Goal: Task Accomplishment & Management: Manage account settings

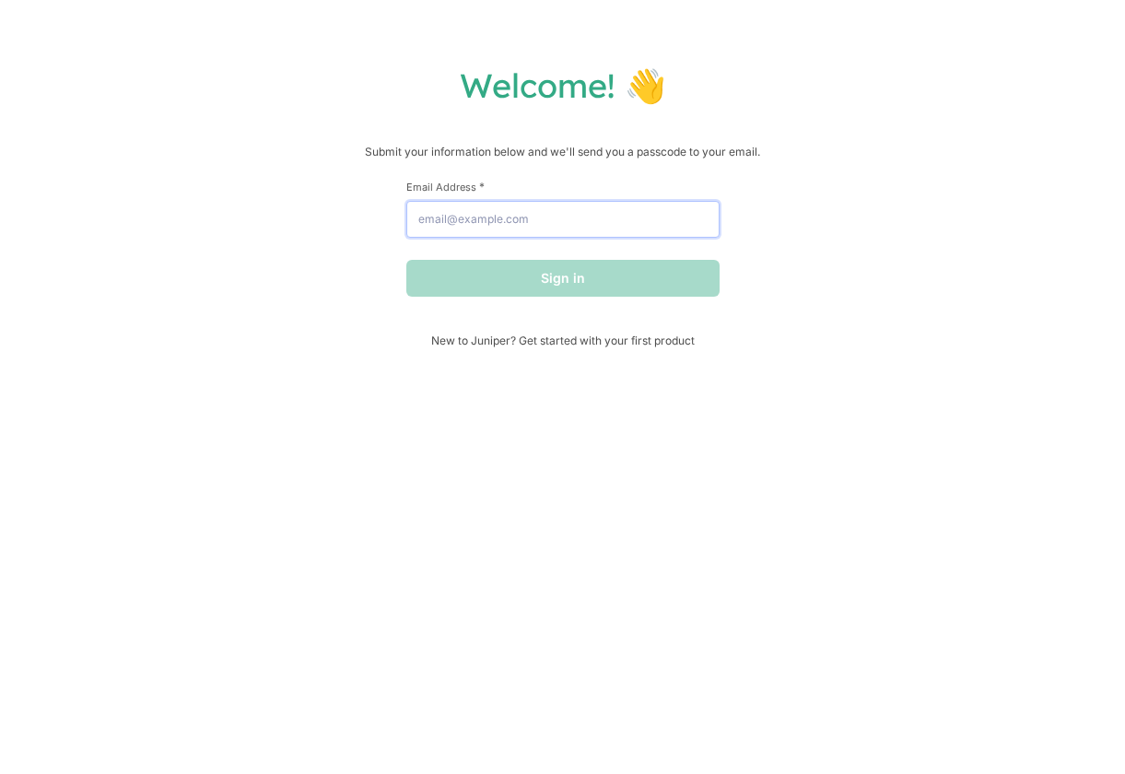
click at [472, 218] on input "Email Address *" at bounding box center [562, 219] width 313 height 37
type input "[EMAIL_ADDRESS][DOMAIN_NAME]"
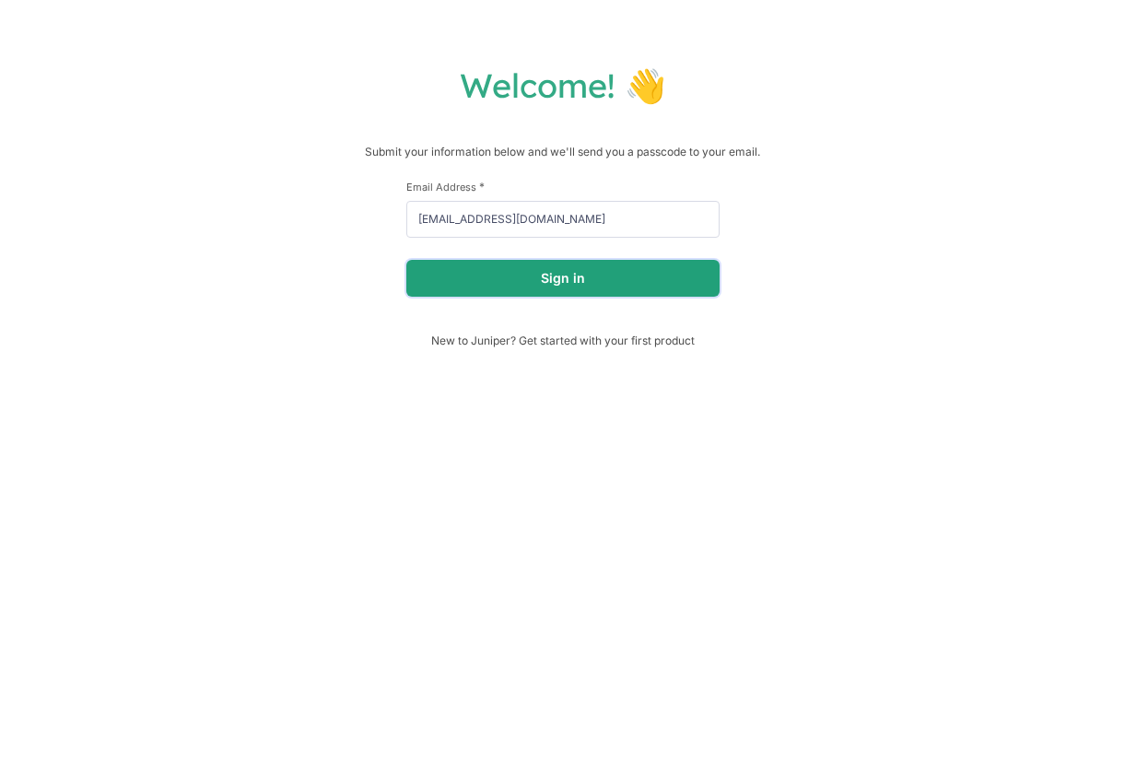
click at [537, 274] on button "Sign in" at bounding box center [562, 278] width 313 height 37
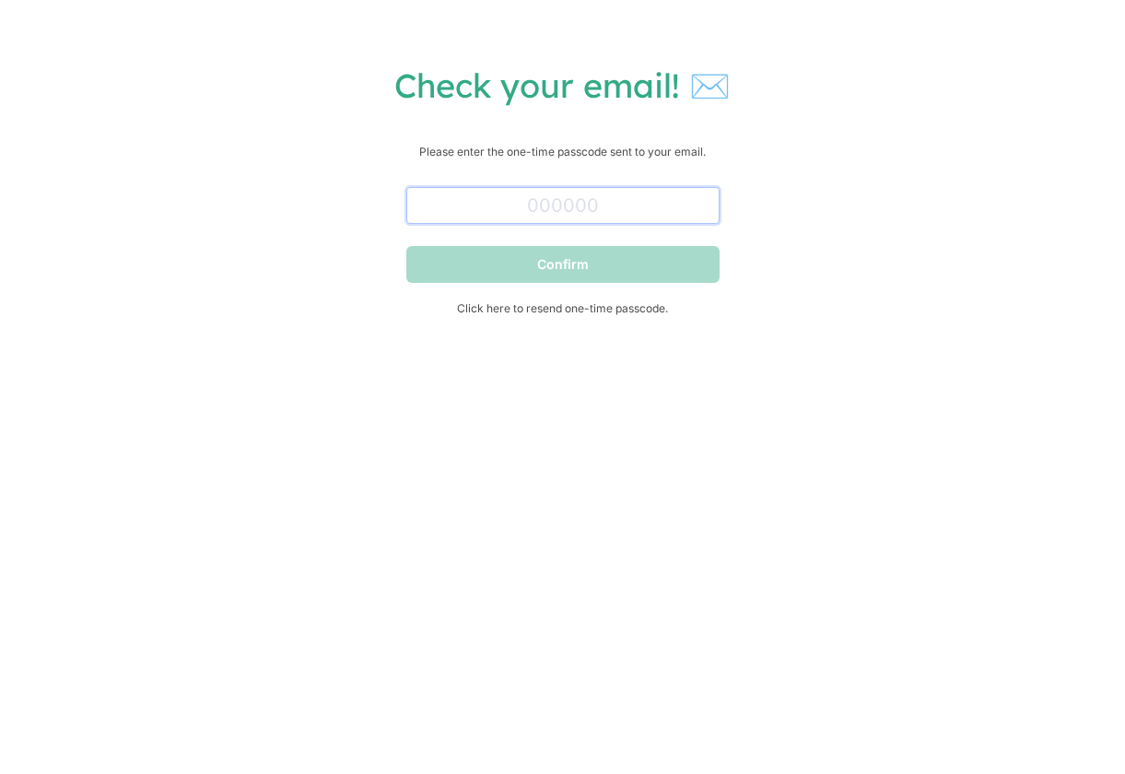
click at [580, 207] on input "text" at bounding box center [562, 205] width 313 height 37
paste input "994380"
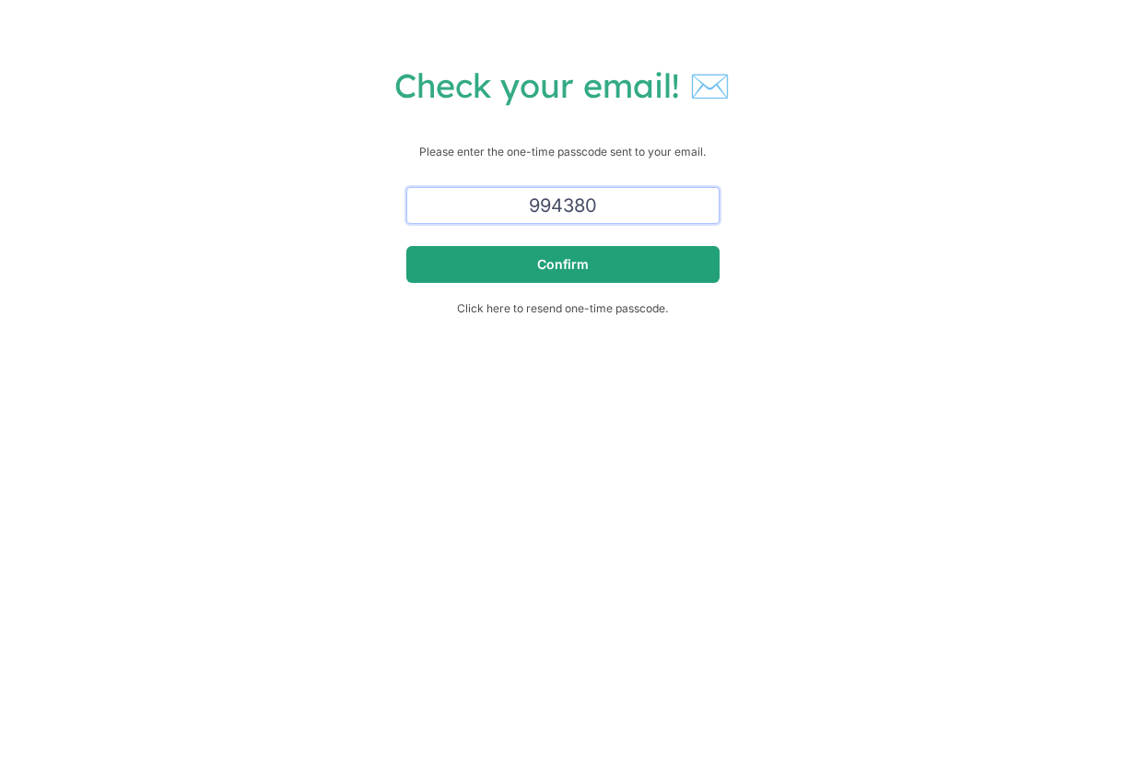
type input "994380"
click at [581, 262] on button "Confirm" at bounding box center [562, 264] width 313 height 37
